Goal: Task Accomplishment & Management: Use online tool/utility

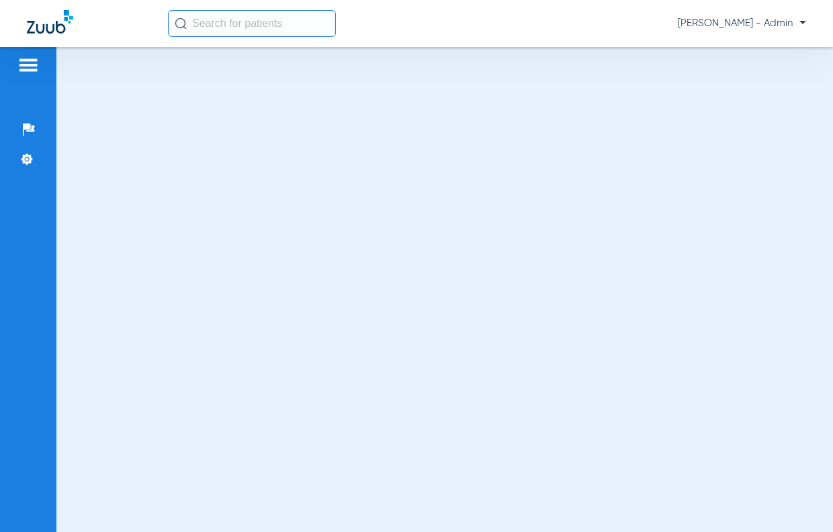
click at [238, 26] on input "text" at bounding box center [252, 23] width 168 height 27
click at [58, 29] on img at bounding box center [50, 22] width 46 height 24
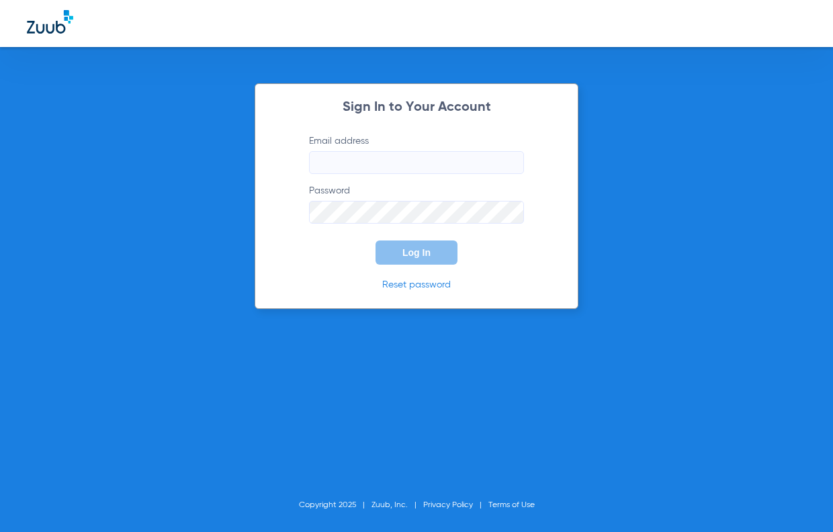
type input "[EMAIL_ADDRESS][DOMAIN_NAME]"
click at [397, 243] on button "Log In" at bounding box center [416, 252] width 82 height 24
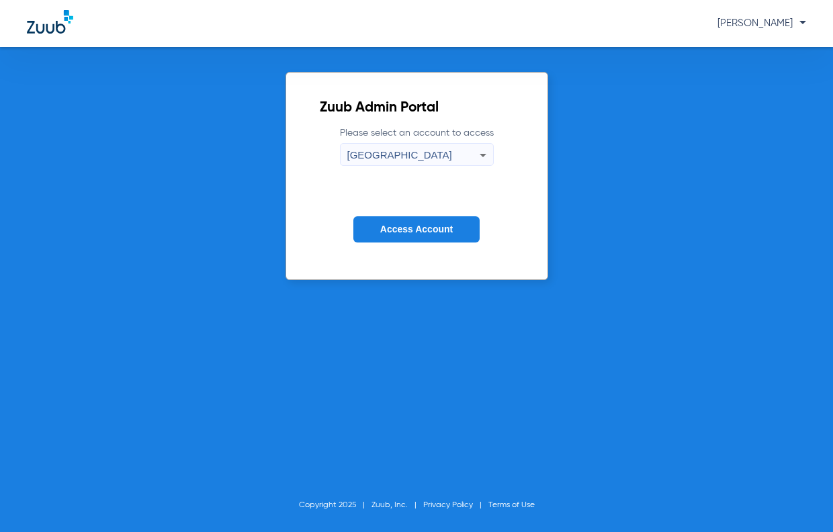
click at [380, 220] on button "Access Account" at bounding box center [416, 229] width 126 height 26
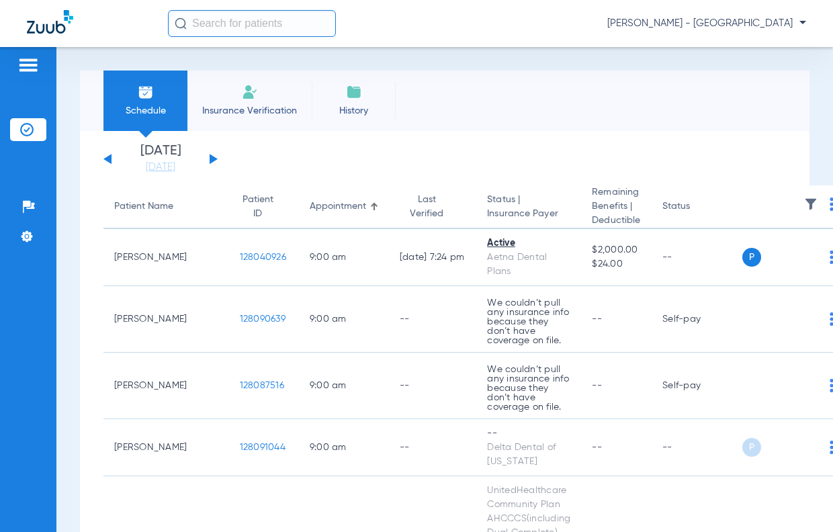
click at [251, 13] on input "text" at bounding box center [252, 23] width 168 height 27
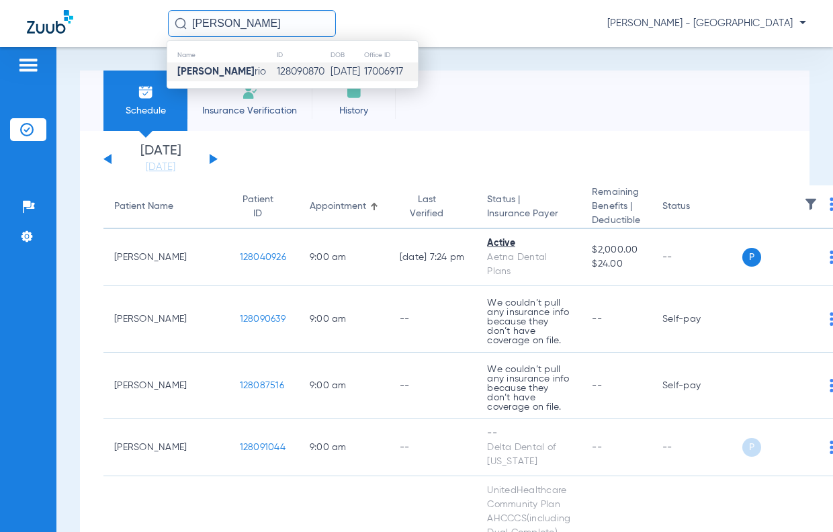
type input "[PERSON_NAME]"
click at [276, 72] on td "128090870" at bounding box center [303, 71] width 54 height 19
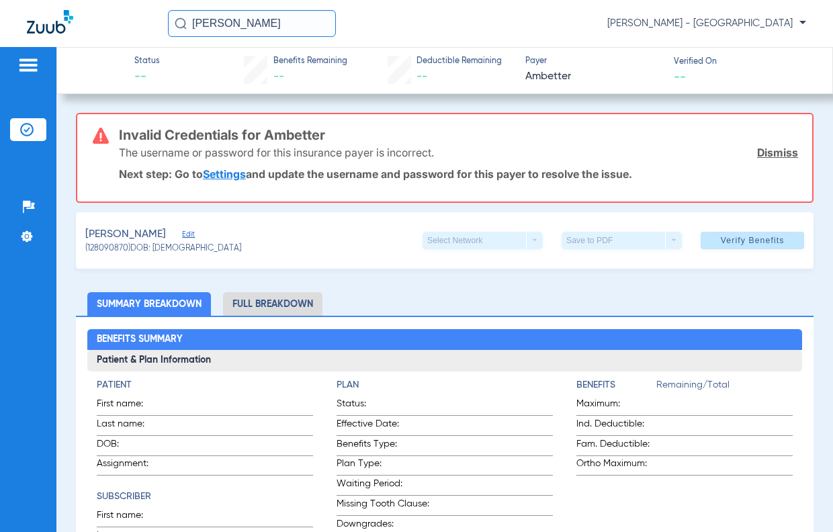
drag, startPoint x: 285, startPoint y: 22, endPoint x: -1, endPoint y: 44, distance: 286.9
click at [0, 44] on html "[PERSON_NAME] [PERSON_NAME] - South Tucson Patients Insurance Verification Setu…" at bounding box center [416, 266] width 833 height 532
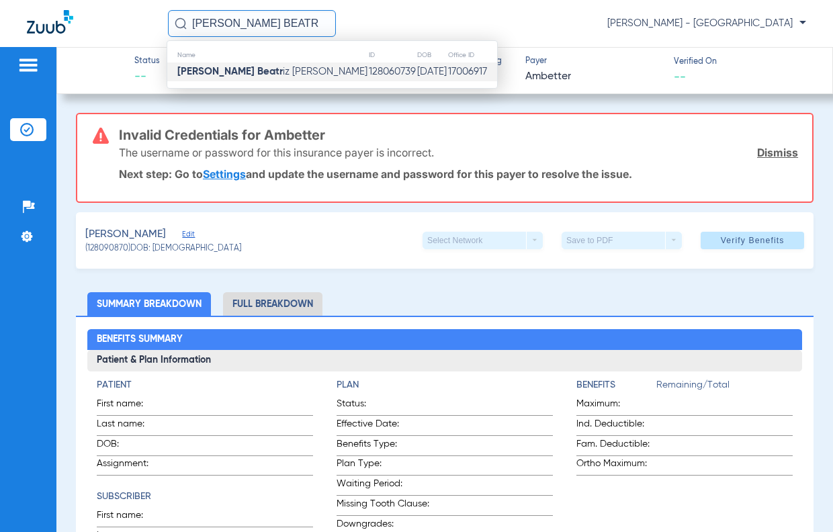
type input "[PERSON_NAME] BEATR"
click at [234, 77] on span "[PERSON_NAME] Beatr [PERSON_NAME]" at bounding box center [272, 71] width 190 height 10
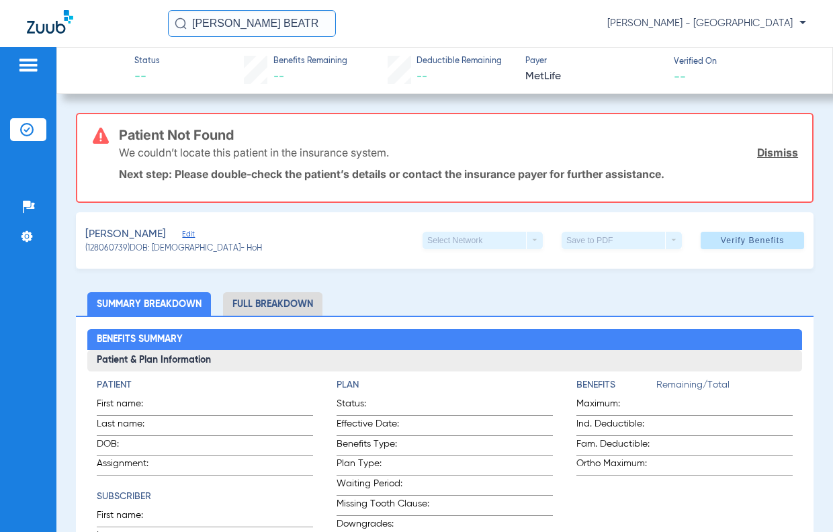
click at [194, 239] on span "Edit" at bounding box center [188, 236] width 12 height 13
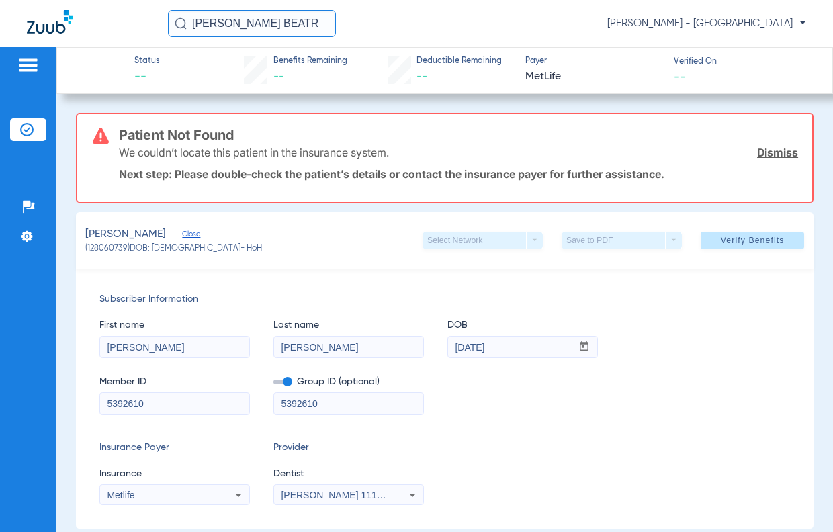
drag, startPoint x: 763, startPoint y: 160, endPoint x: 762, endPoint y: 146, distance: 13.5
click at [763, 157] on div "We couldn’t locate this patient in the insurance system. Dismiss" at bounding box center [458, 152] width 679 height 35
click at [762, 146] on link "Dismiss" at bounding box center [777, 152] width 41 height 13
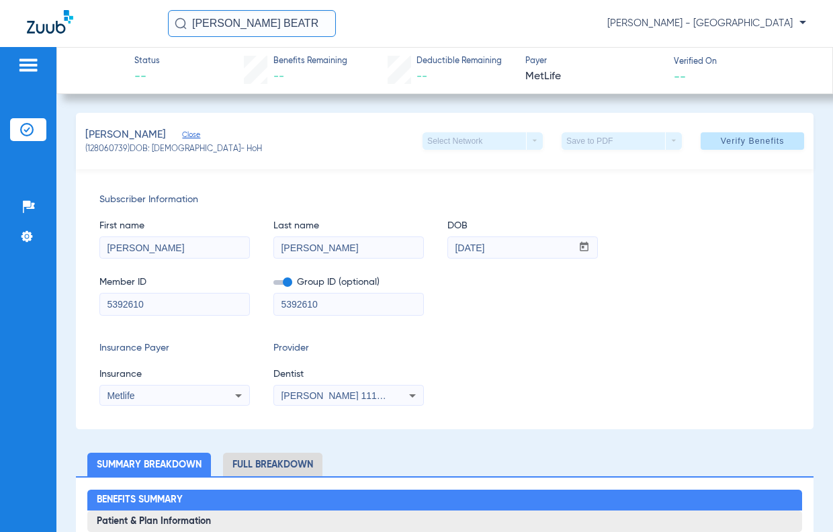
click at [755, 142] on span "Verify Benefits" at bounding box center [752, 141] width 64 height 11
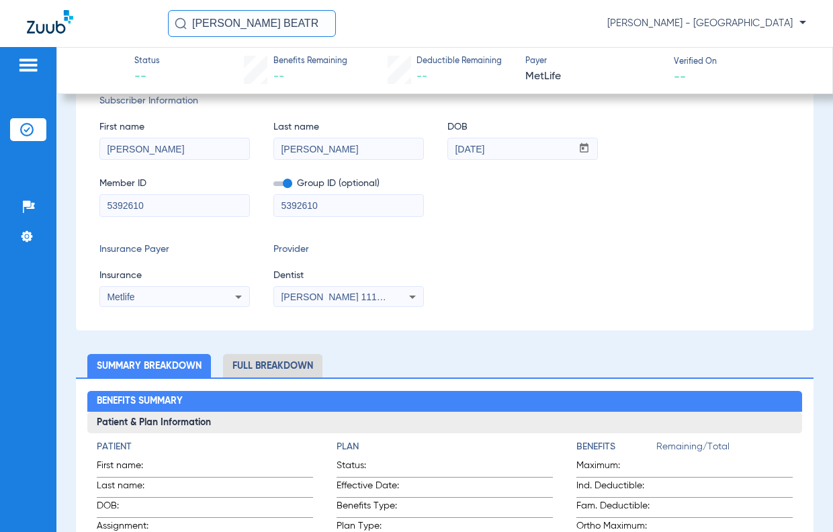
scroll to position [201, 0]
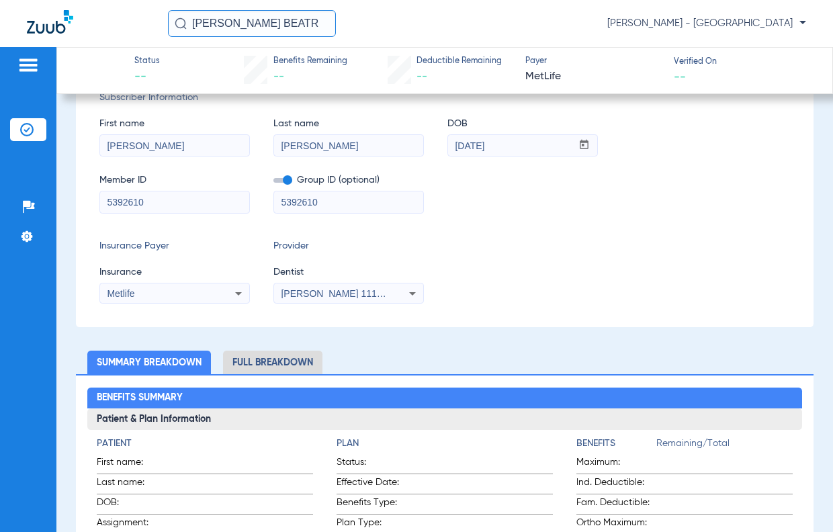
drag, startPoint x: 218, startPoint y: 201, endPoint x: -71, endPoint y: 244, distance: 292.0
click at [0, 244] on html "[PERSON_NAME] BEATR [PERSON_NAME] - South Tucson Patients Insurance Verificatio…" at bounding box center [416, 266] width 833 height 532
paste input "05000009453049"
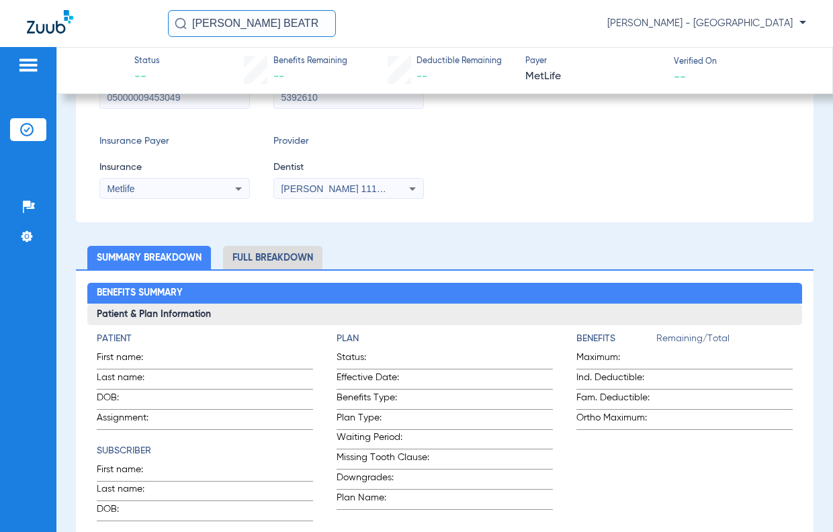
scroll to position [201, 0]
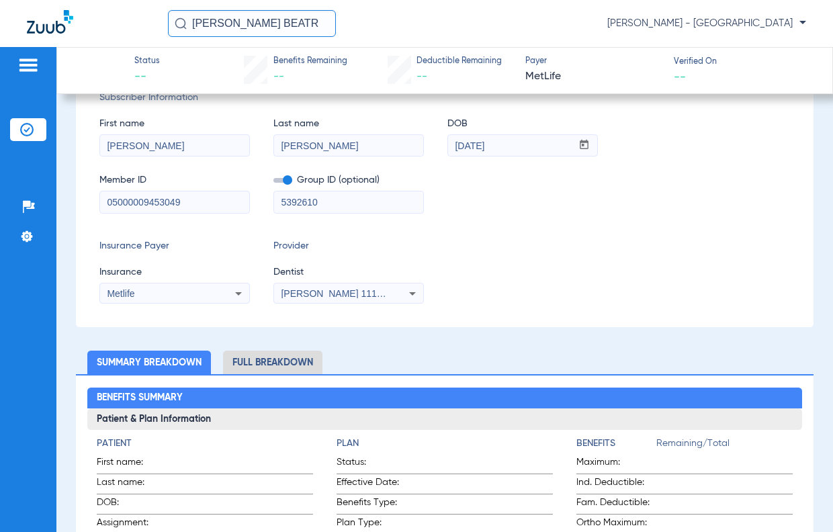
type input "05000009453049"
click at [207, 291] on div "Metlife" at bounding box center [161, 293] width 108 height 9
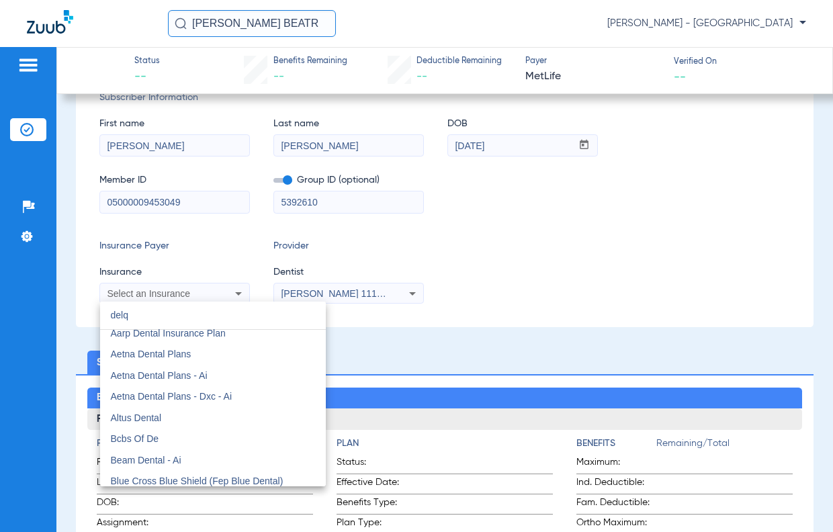
scroll to position [0, 0]
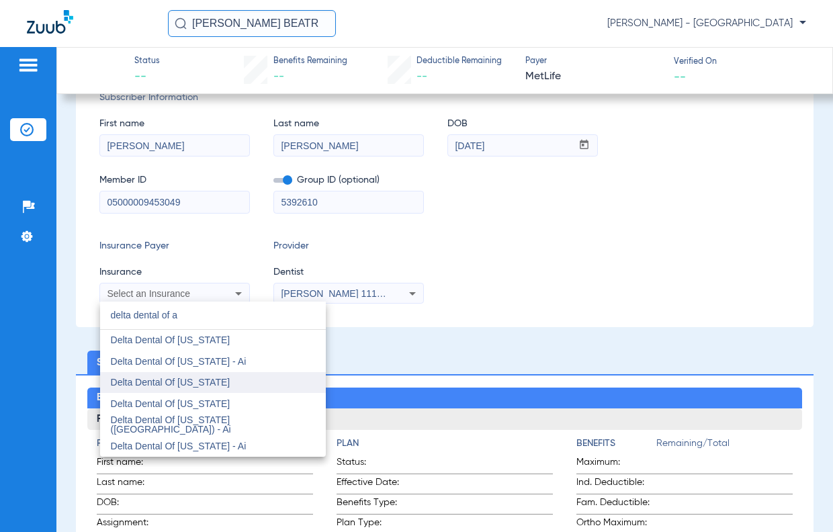
type input "delta dental of a"
click at [229, 389] on mat-option "Delta Dental Of [US_STATE]" at bounding box center [213, 382] width 226 height 21
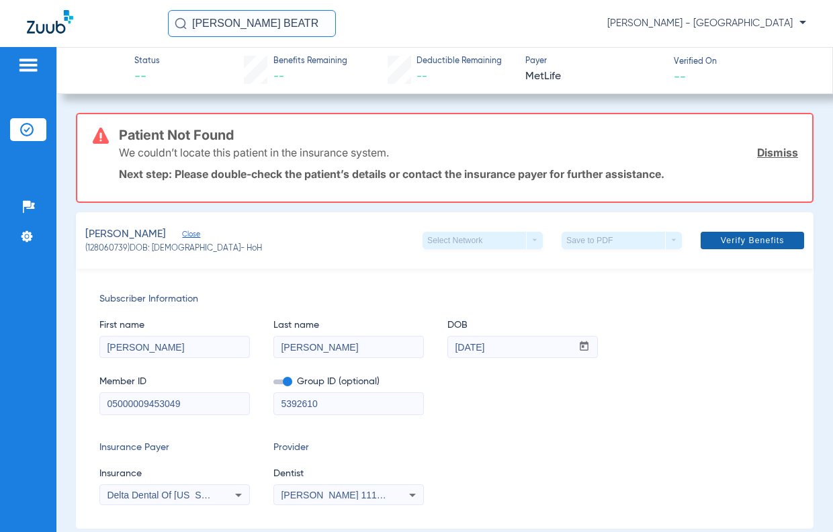
click at [723, 245] on span "Verify Benefits" at bounding box center [752, 240] width 64 height 11
drag, startPoint x: 269, startPoint y: 28, endPoint x: -67, endPoint y: 28, distance: 335.7
click at [0, 28] on html "[PERSON_NAME] BEATR [PERSON_NAME] - South Tucson Patients Insurance Verificatio…" at bounding box center [416, 266] width 833 height 532
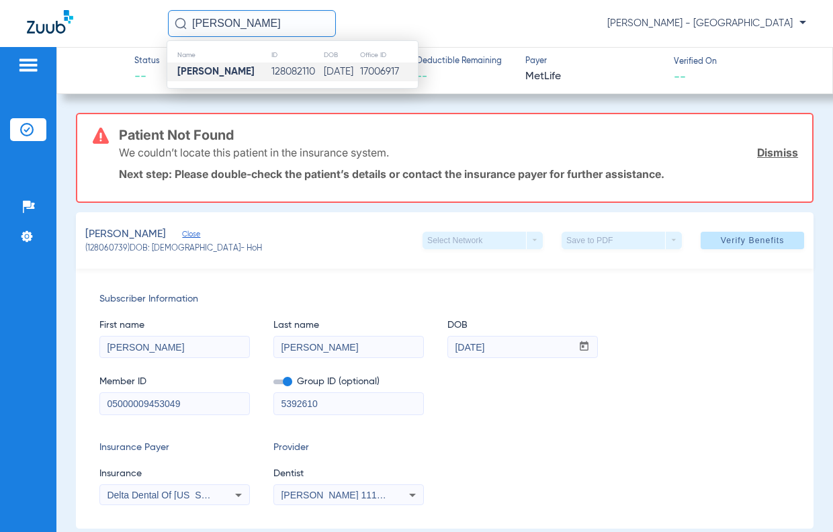
type input "[PERSON_NAME]"
click at [182, 76] on strong "[PERSON_NAME]" at bounding box center [215, 71] width 77 height 10
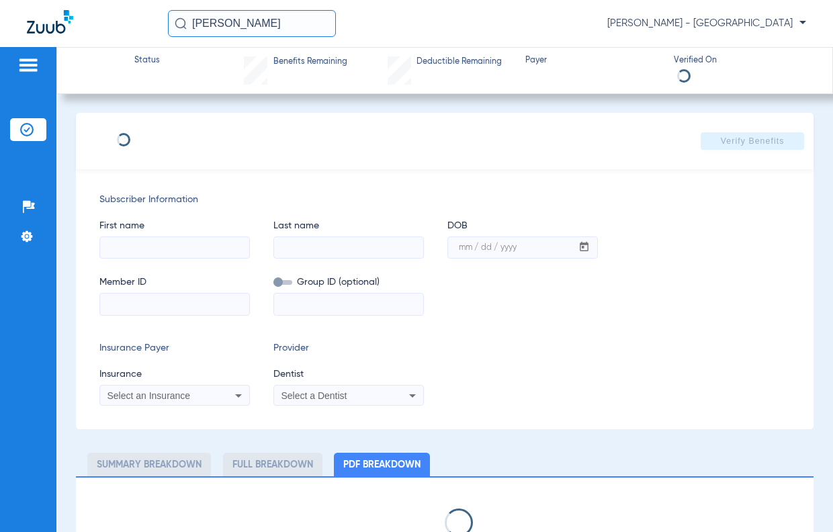
type input "[PERSON_NAME]"
type input "[DATE]"
type input "127458137"
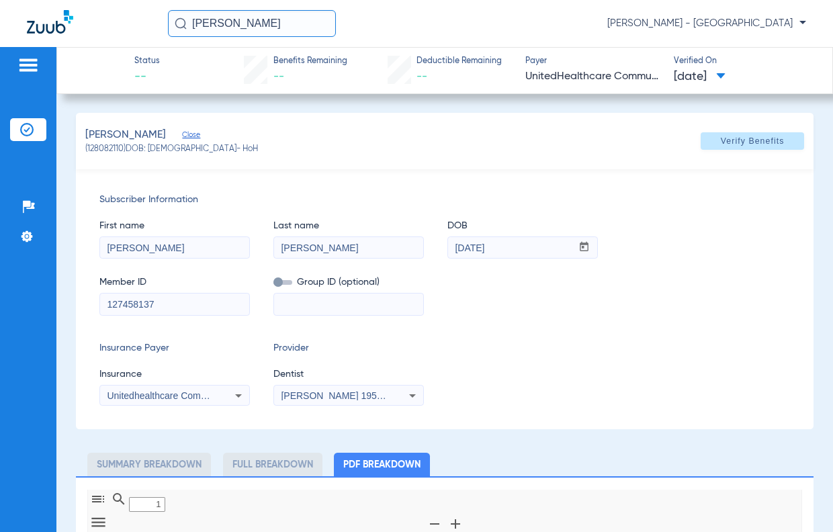
type input "0"
select select "page-width"
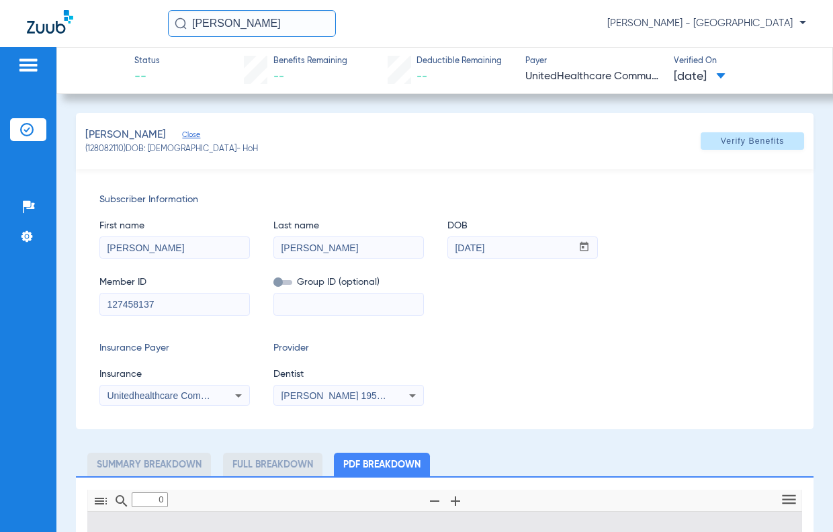
click at [187, 132] on span "Close" at bounding box center [188, 136] width 12 height 13
type input "1"
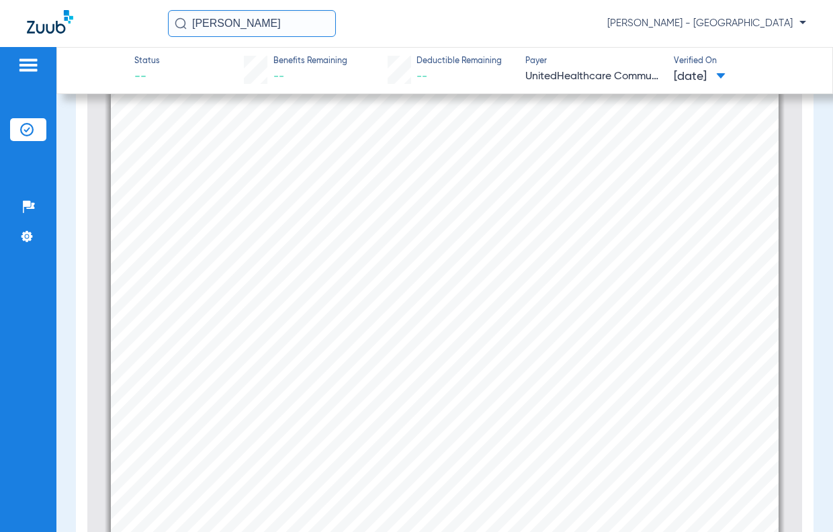
scroll to position [201, 0]
drag, startPoint x: 314, startPoint y: 30, endPoint x: 15, endPoint y: 36, distance: 298.9
click at [15, 36] on div "[PERSON_NAME] [PERSON_NAME] - [GEOGRAPHIC_DATA]" at bounding box center [416, 23] width 833 height 47
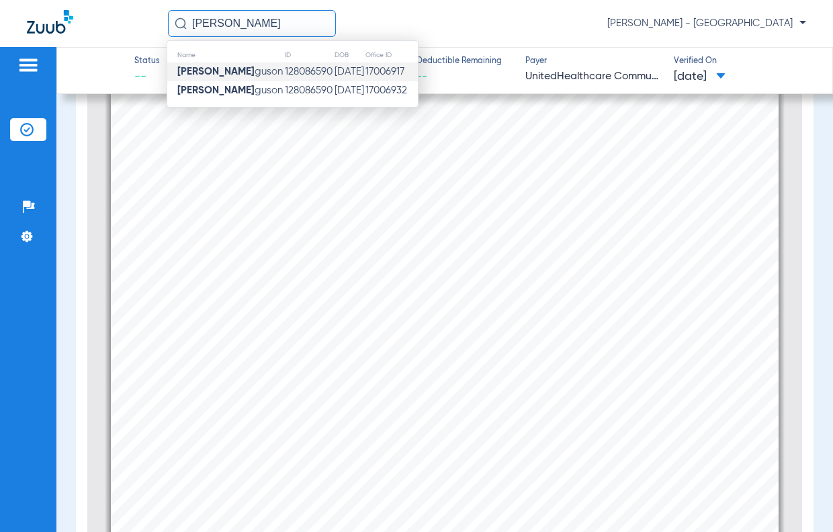
type input "[PERSON_NAME]"
click at [304, 73] on td "128086590" at bounding box center [309, 71] width 50 height 19
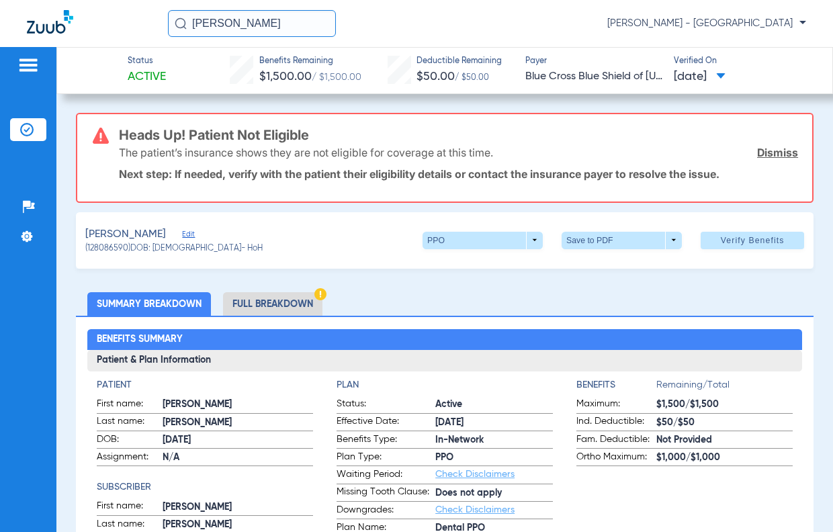
click at [759, 156] on link "Dismiss" at bounding box center [777, 152] width 41 height 13
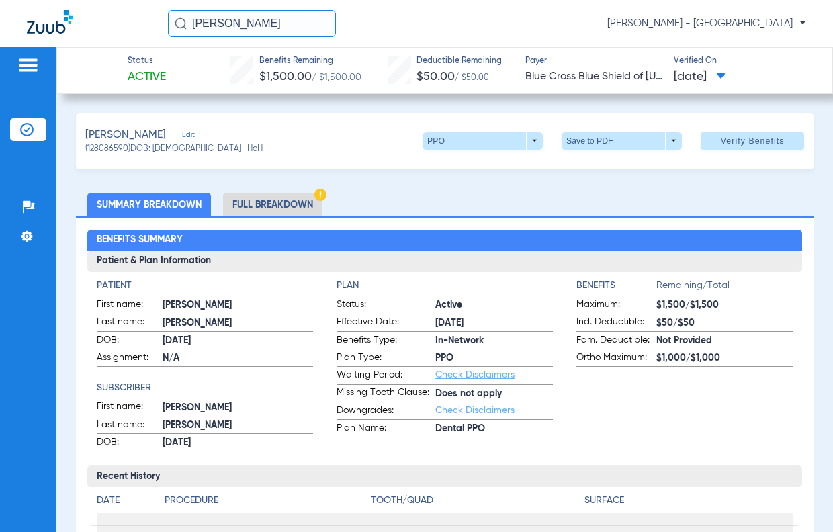
click at [285, 205] on li "Full Breakdown" at bounding box center [272, 205] width 99 height 24
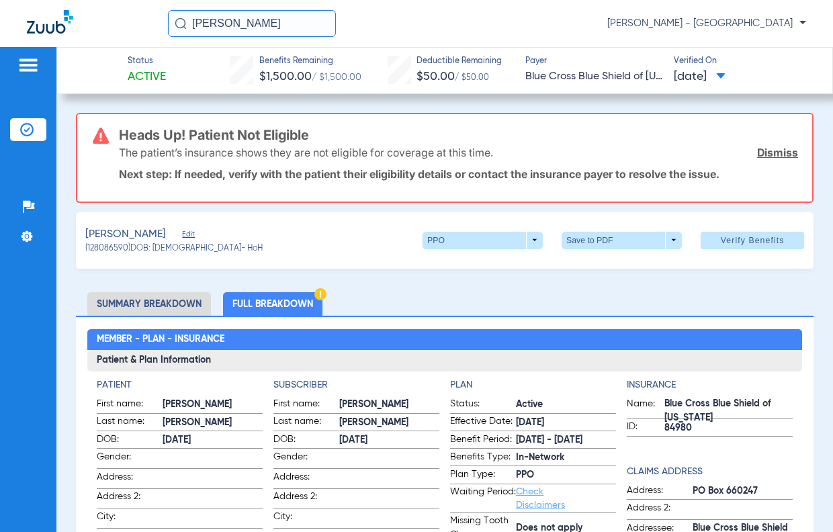
click at [183, 302] on li "Summary Breakdown" at bounding box center [149, 304] width 124 height 24
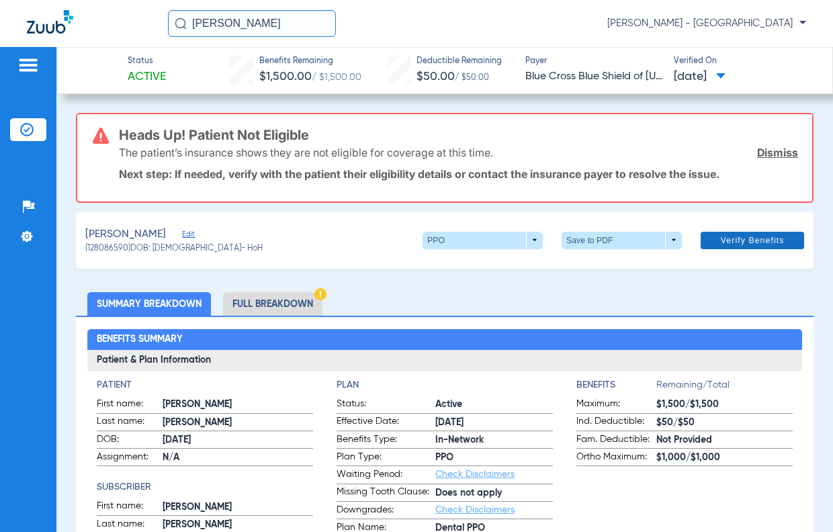
click at [778, 150] on link "Dismiss" at bounding box center [777, 152] width 41 height 13
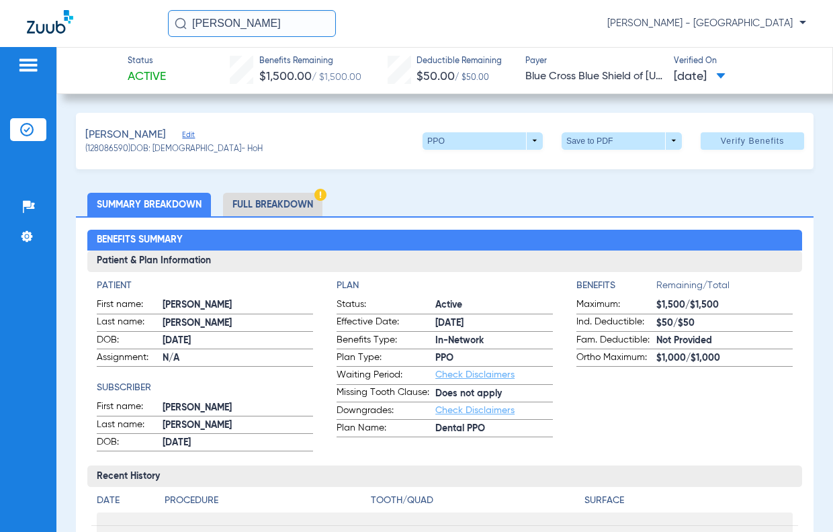
drag, startPoint x: 280, startPoint y: 20, endPoint x: 38, endPoint y: 43, distance: 242.8
click at [51, 42] on div "[PERSON_NAME] FER [PERSON_NAME] - [GEOGRAPHIC_DATA]" at bounding box center [416, 23] width 833 height 47
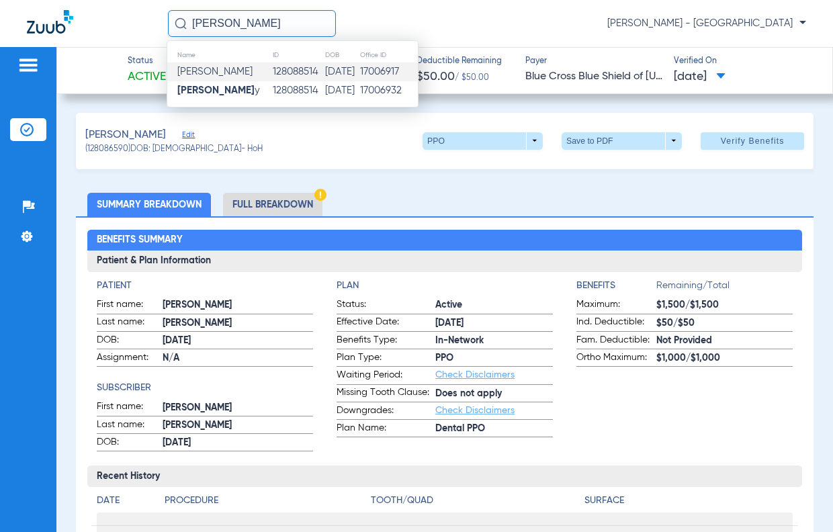
type input "[PERSON_NAME]"
click at [272, 74] on td "128088514" at bounding box center [298, 71] width 52 height 19
